Goal: Task Accomplishment & Management: Use online tool/utility

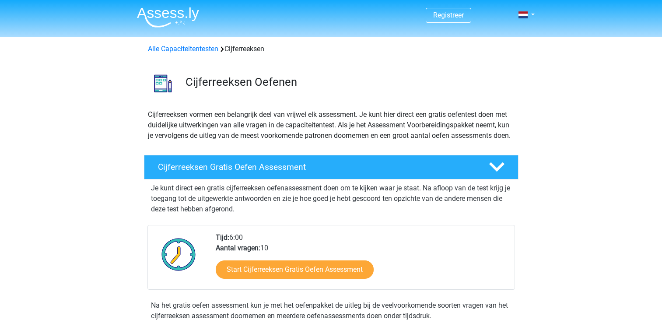
scroll to position [44, 0]
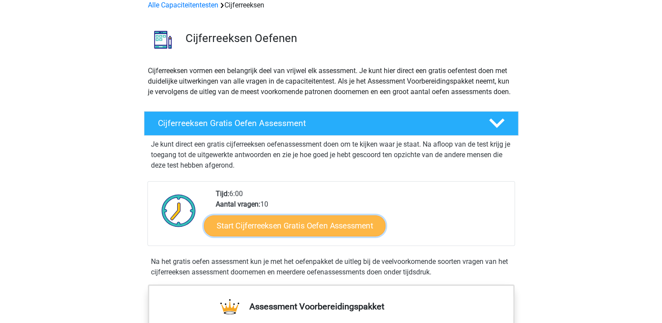
click at [296, 236] on link "Start Cijferreeksen Gratis Oefen Assessment" at bounding box center [295, 225] width 182 height 21
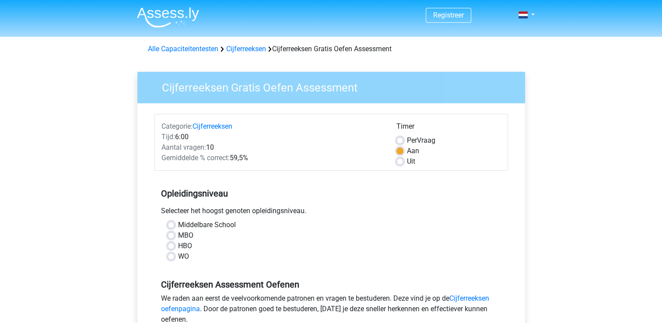
click at [178, 233] on label "MBO" at bounding box center [185, 235] width 15 height 11
click at [170, 233] on input "MBO" at bounding box center [171, 234] width 7 height 9
radio input "true"
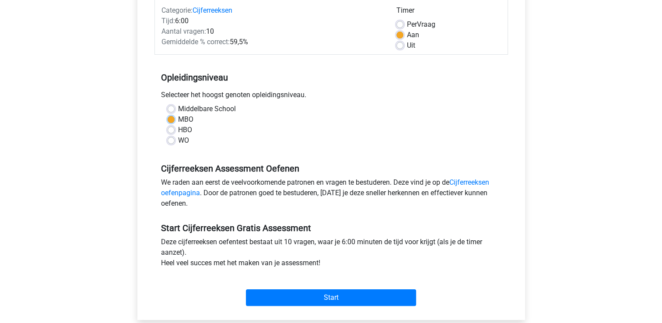
scroll to position [131, 0]
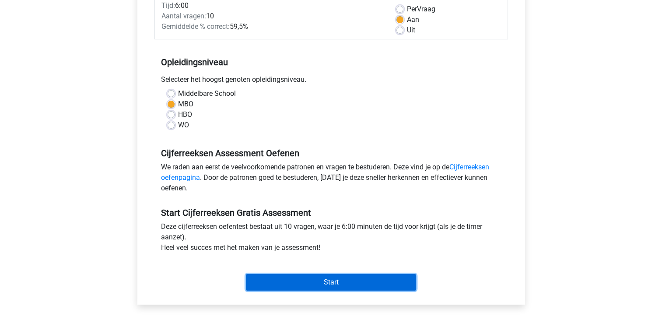
click at [334, 282] on input "Start" at bounding box center [331, 282] width 170 height 17
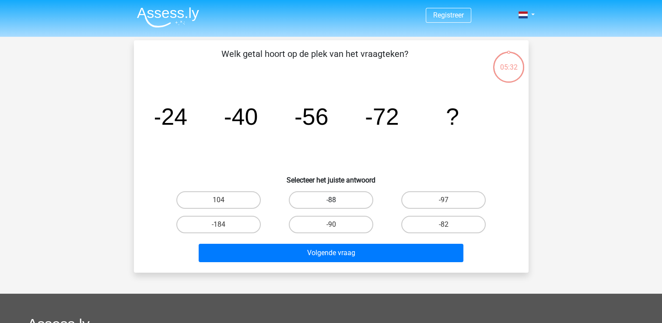
click at [345, 199] on label "-88" at bounding box center [331, 200] width 84 height 18
click at [337, 200] on input "-88" at bounding box center [334, 203] width 6 height 6
radio input "true"
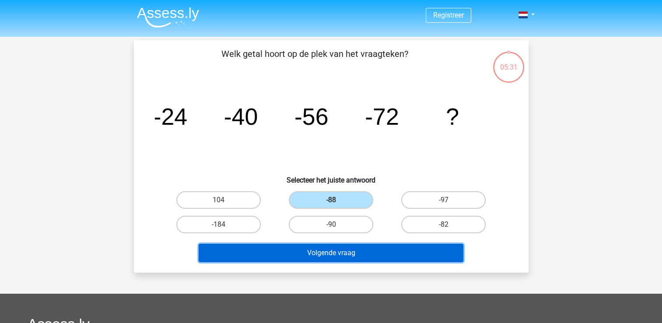
click at [334, 251] on button "Volgende vraag" at bounding box center [331, 253] width 265 height 18
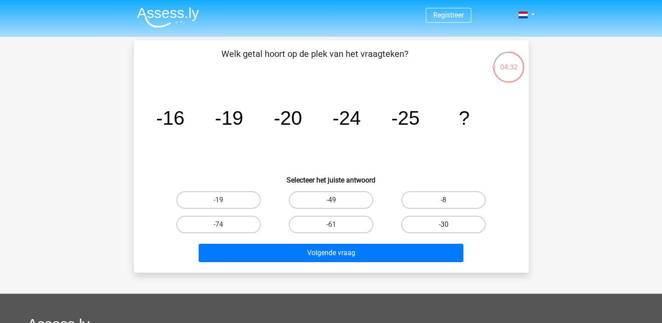
click at [450, 226] on label "-30" at bounding box center [443, 225] width 84 height 18
click at [450, 226] on input "-30" at bounding box center [447, 228] width 6 height 6
radio input "true"
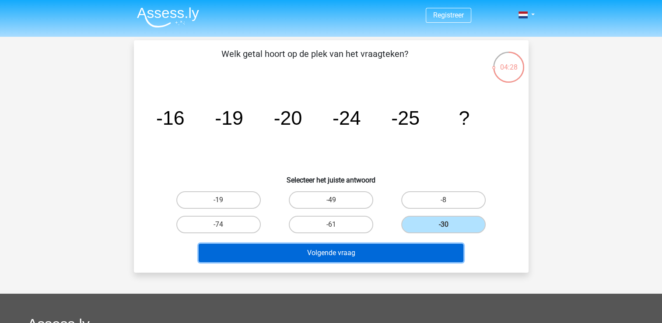
click at [416, 254] on button "Volgende vraag" at bounding box center [331, 253] width 265 height 18
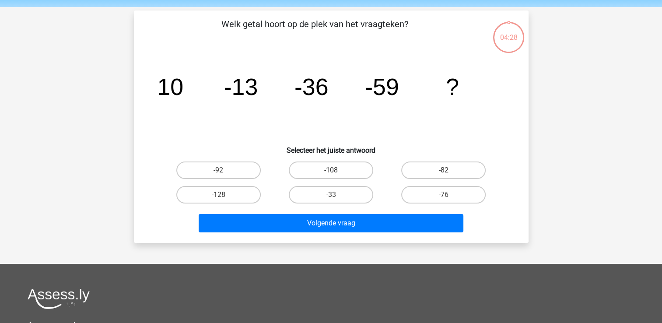
scroll to position [40, 0]
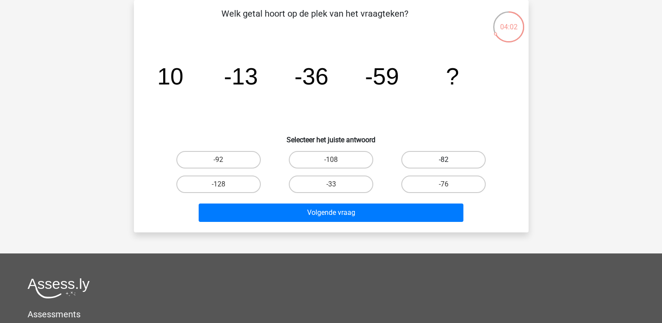
click at [441, 159] on label "-82" at bounding box center [443, 160] width 84 height 18
click at [444, 160] on input "-82" at bounding box center [447, 163] width 6 height 6
radio input "true"
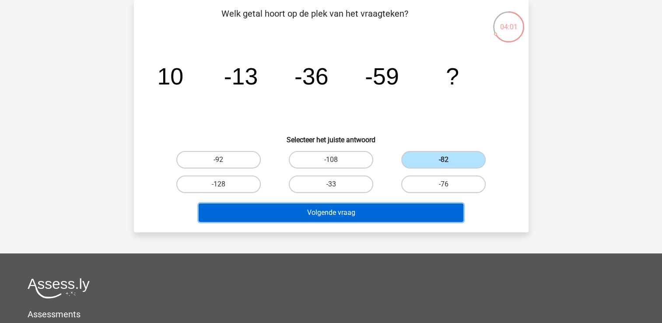
click at [404, 211] on button "Volgende vraag" at bounding box center [331, 213] width 265 height 18
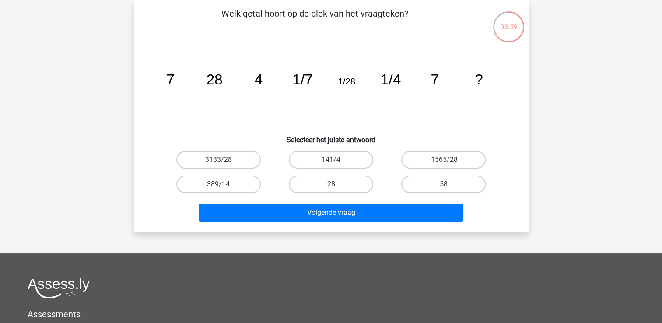
scroll to position [0, 0]
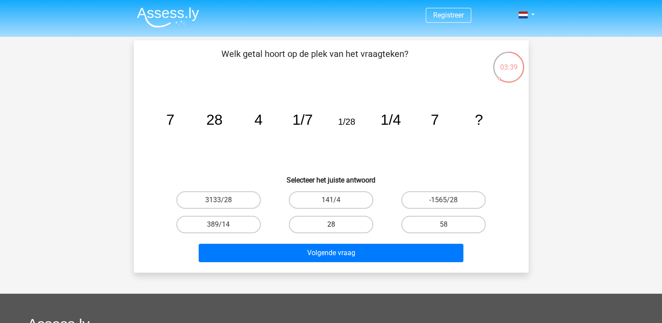
click at [348, 225] on label "28" at bounding box center [331, 225] width 84 height 18
click at [337, 225] on input "28" at bounding box center [334, 228] width 6 height 6
radio input "true"
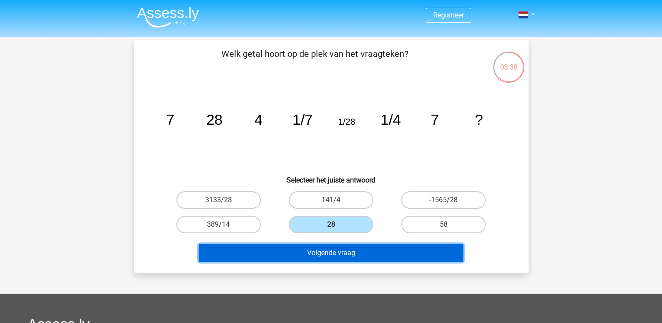
click at [382, 251] on button "Volgende vraag" at bounding box center [331, 253] width 265 height 18
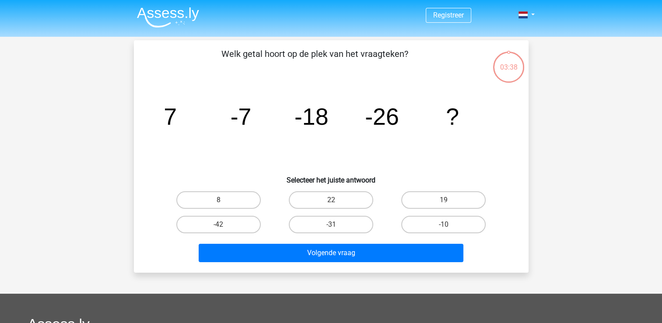
scroll to position [40, 0]
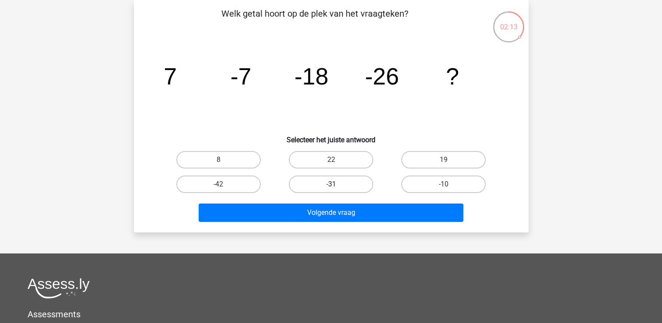
click at [323, 185] on label "-31" at bounding box center [331, 185] width 84 height 18
click at [331, 185] on input "-31" at bounding box center [334, 187] width 6 height 6
radio input "true"
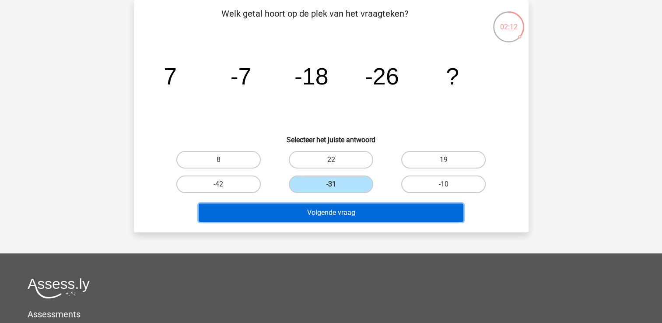
click at [358, 209] on button "Volgende vraag" at bounding box center [331, 213] width 265 height 18
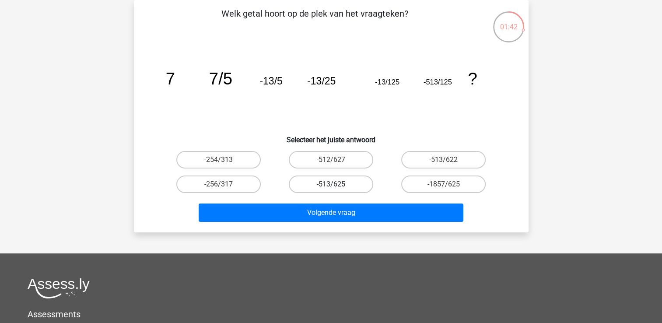
click at [347, 184] on label "-513/625" at bounding box center [331, 185] width 84 height 18
click at [337, 184] on input "-513/625" at bounding box center [334, 187] width 6 height 6
radio input "true"
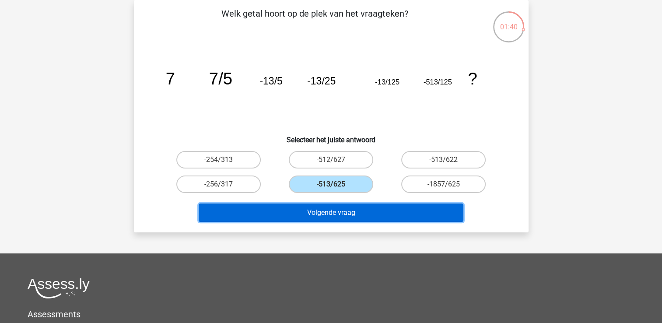
click at [368, 219] on button "Volgende vraag" at bounding box center [331, 213] width 265 height 18
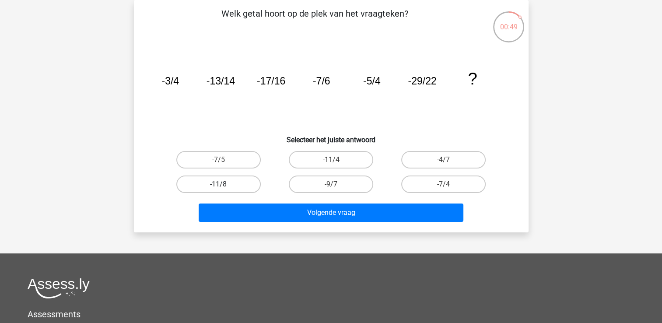
click at [230, 185] on label "-11/8" at bounding box center [218, 185] width 84 height 18
click at [224, 185] on input "-11/8" at bounding box center [221, 187] width 6 height 6
radio input "true"
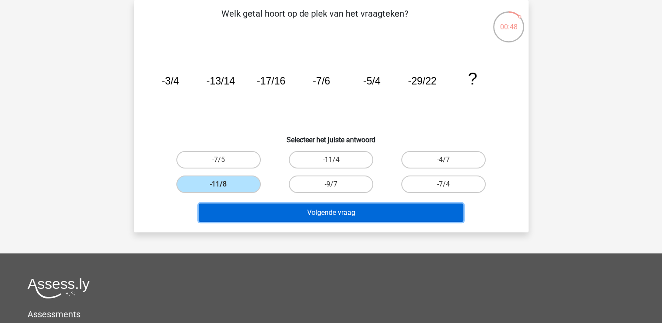
click at [289, 207] on button "Volgende vraag" at bounding box center [331, 213] width 265 height 18
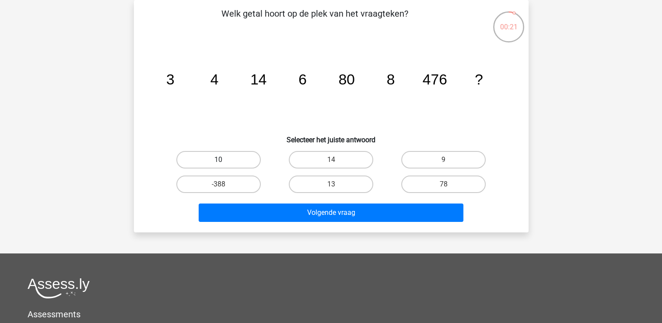
click at [217, 158] on label "10" at bounding box center [218, 160] width 84 height 18
click at [218, 160] on input "10" at bounding box center [221, 163] width 6 height 6
radio input "true"
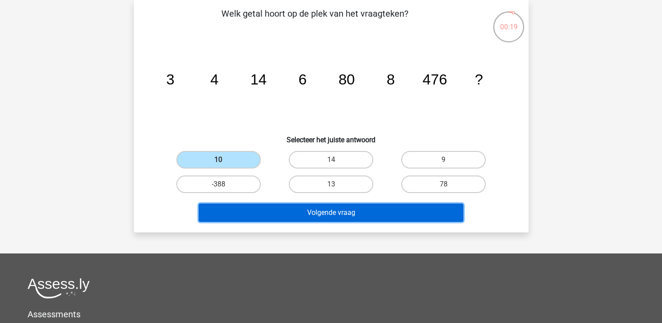
click at [334, 212] on button "Volgende vraag" at bounding box center [331, 213] width 265 height 18
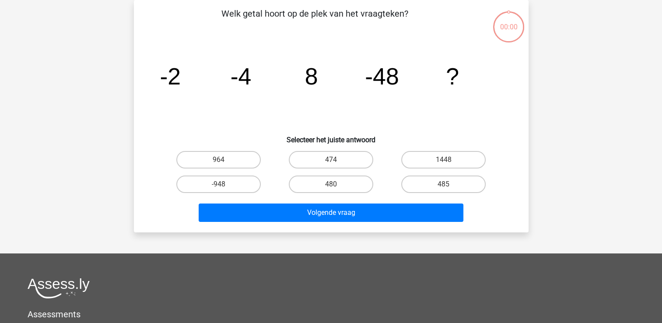
scroll to position [40, 0]
